Goal: Find specific page/section: Find specific page/section

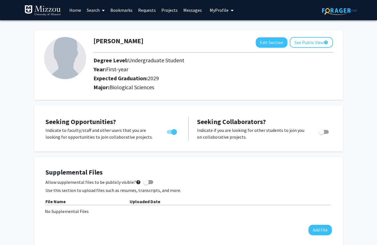
click at [131, 12] on link "Bookmarks" at bounding box center [122, 10] width 28 height 20
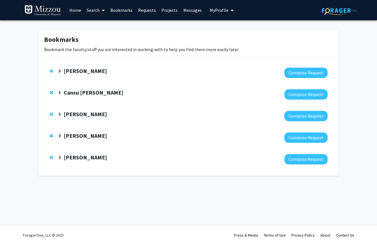
click at [69, 137] on strong "[PERSON_NAME]" at bounding box center [85, 135] width 43 height 7
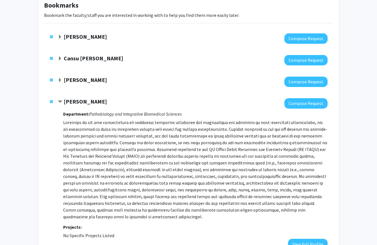
scroll to position [56, 0]
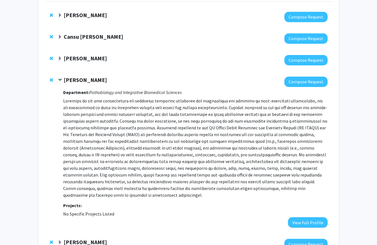
drag, startPoint x: 223, startPoint y: 107, endPoint x: 162, endPoint y: 127, distance: 64.0
click at [162, 127] on p at bounding box center [195, 148] width 264 height 101
click at [221, 108] on p at bounding box center [195, 148] width 264 height 101
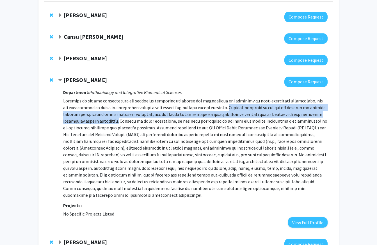
drag, startPoint x: 221, startPoint y: 108, endPoint x: 119, endPoint y: 121, distance: 103.4
click at [119, 121] on p at bounding box center [195, 148] width 264 height 101
copy p "Current projects in the lab are focused on anxiety-related behavior and [MEDICA…"
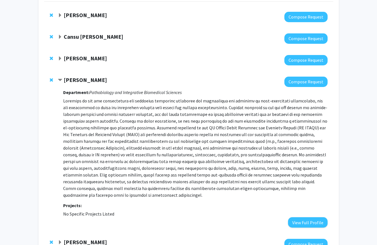
click at [239, 126] on p at bounding box center [195, 148] width 264 height 101
click at [60, 80] on span "Contract Aaron Ericsson Bookmark" at bounding box center [60, 80] width 4 height 4
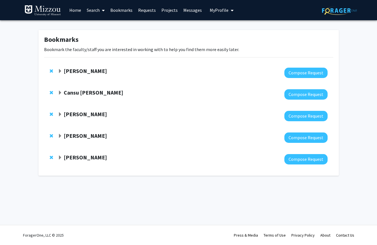
click at [62, 138] on div "[PERSON_NAME]" at bounding box center [118, 136] width 121 height 7
click at [62, 136] on span "Expand Aaron Ericsson Bookmark" at bounding box center [60, 136] width 4 height 4
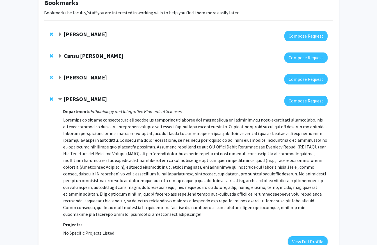
scroll to position [40, 0]
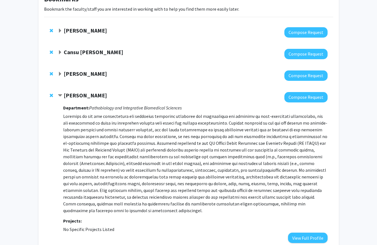
click at [85, 93] on strong "[PERSON_NAME]" at bounding box center [85, 95] width 43 height 7
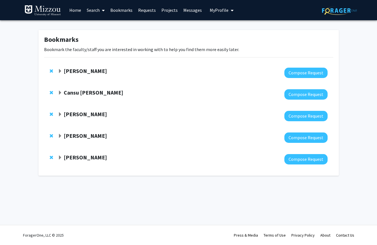
click at [83, 139] on strong "[PERSON_NAME]" at bounding box center [85, 135] width 43 height 7
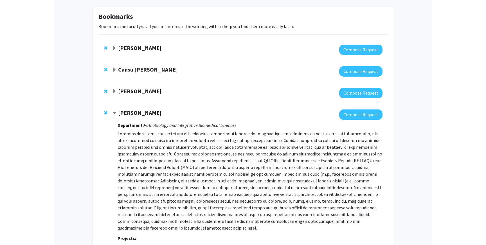
scroll to position [24, 0]
